Goal: Contribute content: Contribute content

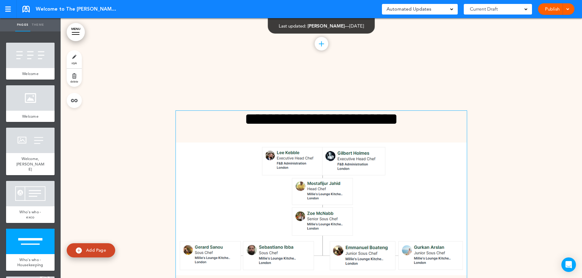
scroll to position [2409, 0]
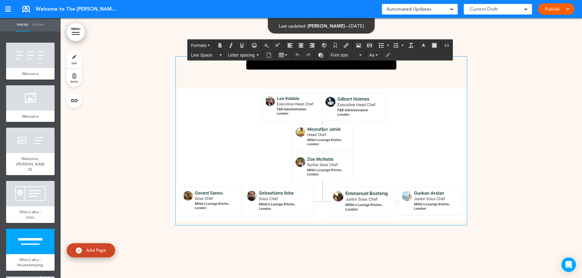
click at [361, 169] on img at bounding box center [321, 154] width 291 height 133
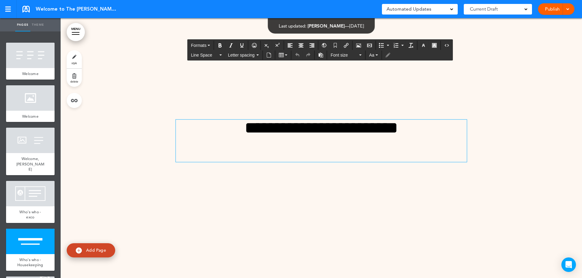
scroll to position [2472, 0]
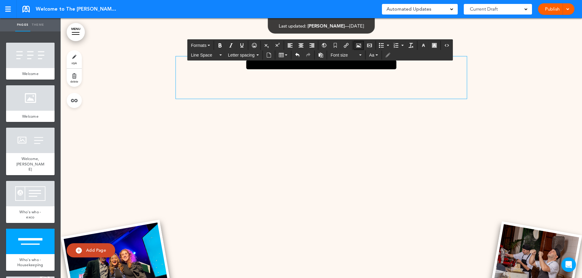
click at [357, 44] on icon "Airmason image" at bounding box center [358, 45] width 5 height 5
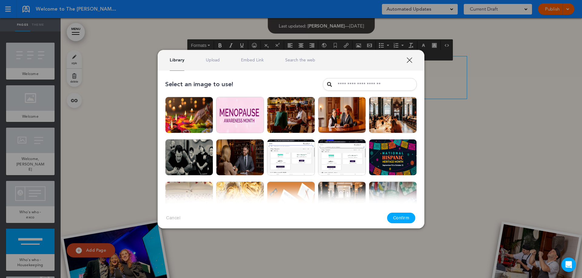
click at [213, 61] on link "Upload" at bounding box center [213, 60] width 14 height 6
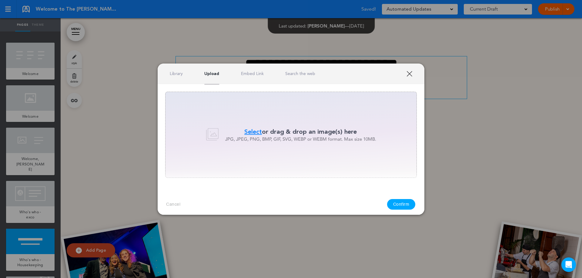
click at [252, 130] on span "Select" at bounding box center [253, 132] width 18 height 9
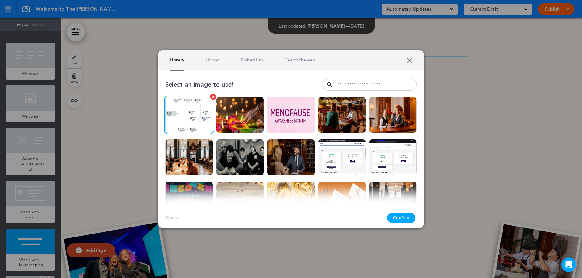
drag, startPoint x: 204, startPoint y: 110, endPoint x: 203, endPoint y: 106, distance: 4.1
click at [204, 107] on img at bounding box center [189, 115] width 48 height 36
click at [403, 214] on button "Confirm" at bounding box center [401, 218] width 28 height 11
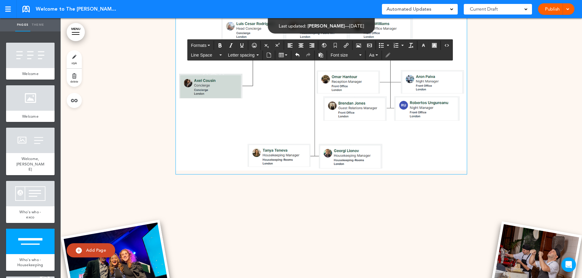
click at [359, 87] on div "**********" at bounding box center [321, 78] width 291 height 194
click at [392, 74] on div "**********" at bounding box center [321, 78] width 291 height 194
drag, startPoint x: 417, startPoint y: 63, endPoint x: 327, endPoint y: 62, distance: 89.7
click at [360, 47] on icon "Airmason image" at bounding box center [358, 45] width 5 height 5
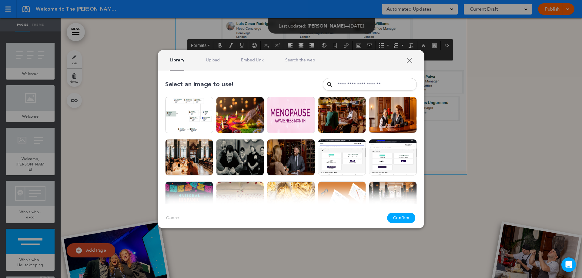
click at [215, 57] on link "Upload" at bounding box center [213, 60] width 14 height 6
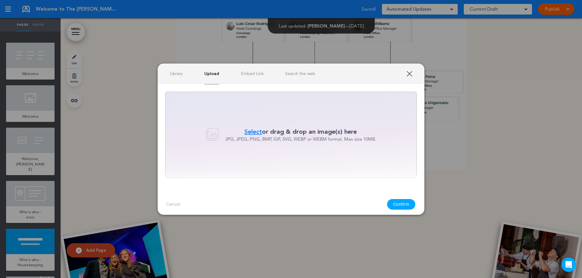
click at [256, 128] on span "Select" at bounding box center [253, 132] width 18 height 9
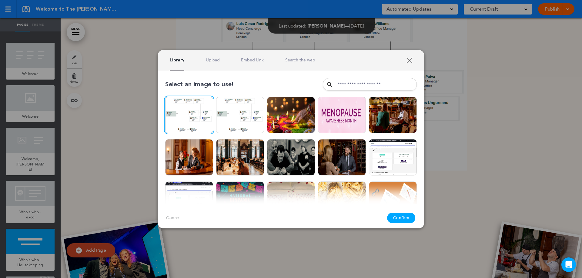
click at [409, 61] on link "XXX" at bounding box center [409, 60] width 6 height 6
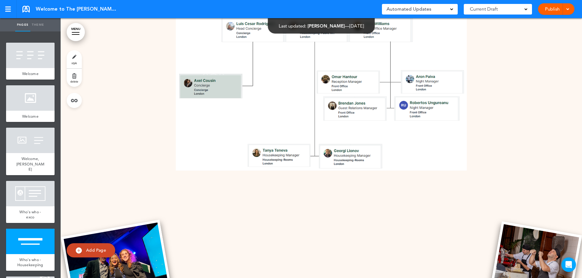
click at [299, 93] on p at bounding box center [321, 93] width 291 height 162
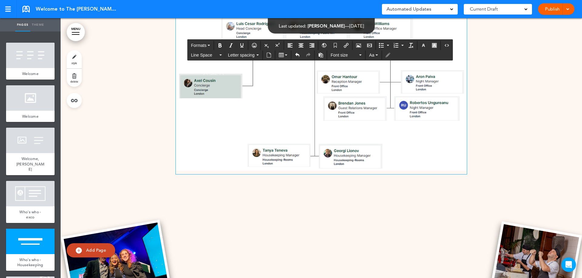
drag, startPoint x: 316, startPoint y: 63, endPoint x: 418, endPoint y: 65, distance: 101.5
click at [506, 91] on div at bounding box center [321, 83] width 521 height 260
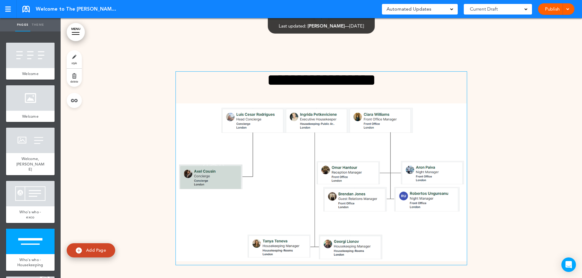
click at [325, 94] on div "**********" at bounding box center [321, 169] width 291 height 194
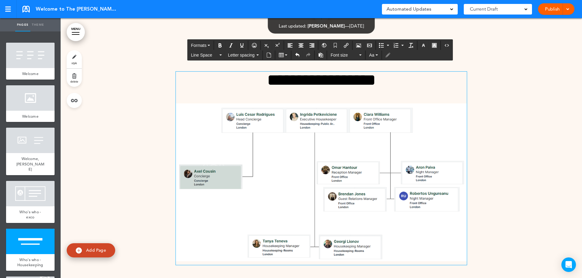
scroll to position [2386, 0]
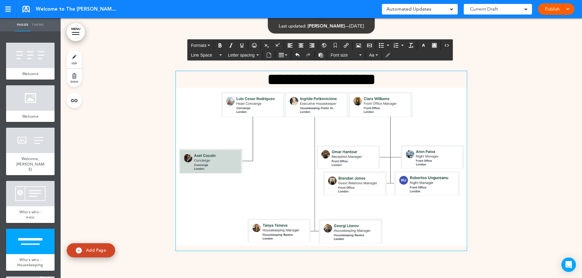
click at [510, 117] on div at bounding box center [321, 168] width 521 height 260
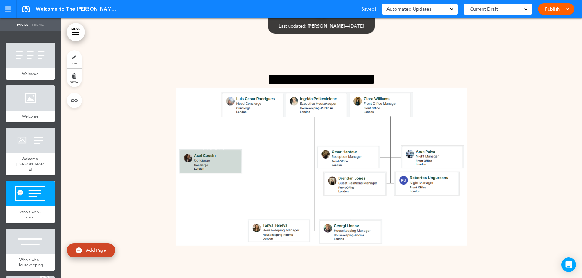
click at [551, 7] on link "Publish" at bounding box center [551, 9] width 19 height 12
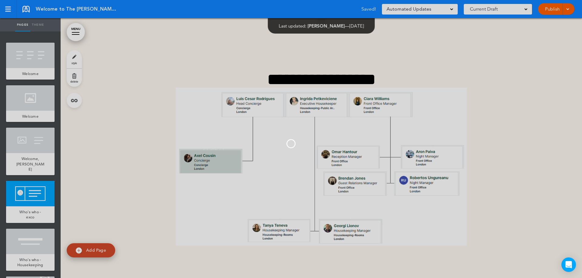
scroll to position [0, 0]
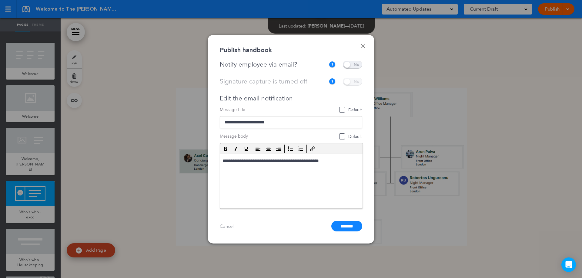
click at [351, 66] on span at bounding box center [352, 65] width 19 height 8
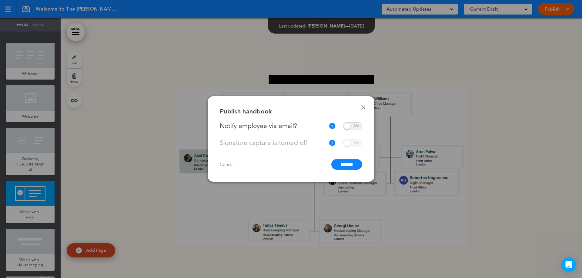
click at [354, 162] on input "*******" at bounding box center [346, 164] width 31 height 11
